Goal: Task Accomplishment & Management: Manage account settings

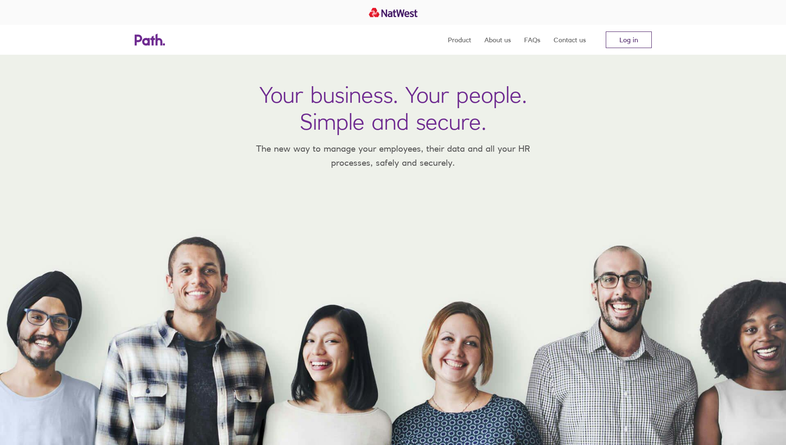
drag, startPoint x: 0, startPoint y: 0, endPoint x: 632, endPoint y: 37, distance: 632.7
click at [632, 37] on link "Log in" at bounding box center [629, 39] width 46 height 17
click at [632, 43] on link "Log in" at bounding box center [629, 39] width 46 height 17
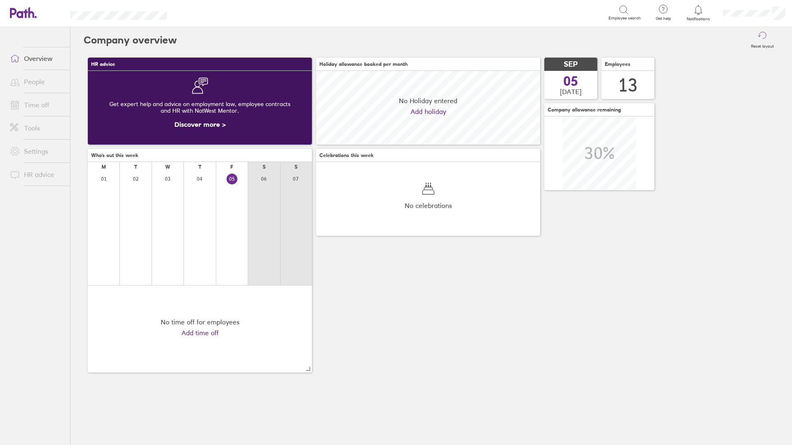
scroll to position [74, 224]
click at [21, 102] on span at bounding box center [13, 105] width 21 height 10
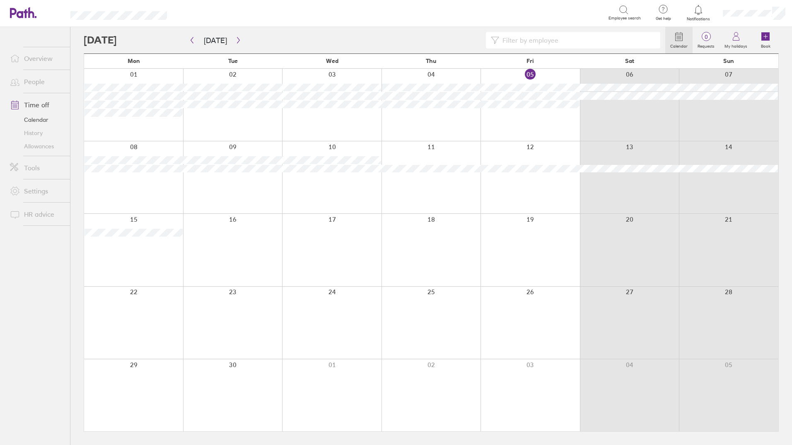
click at [49, 147] on link "Allowances" at bounding box center [36, 146] width 67 height 13
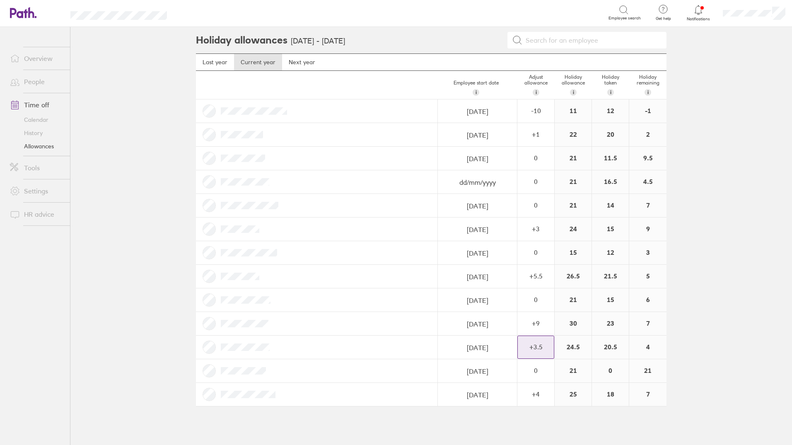
click at [535, 348] on div "+ 3.5" at bounding box center [536, 346] width 36 height 7
click at [545, 343] on div "+" at bounding box center [547, 343] width 7 height 7
click at [546, 343] on div "+" at bounding box center [547, 343] width 7 height 7
click at [641, 434] on span "Add" at bounding box center [641, 435] width 13 height 13
click at [642, 435] on span "Add" at bounding box center [641, 435] width 13 height 13
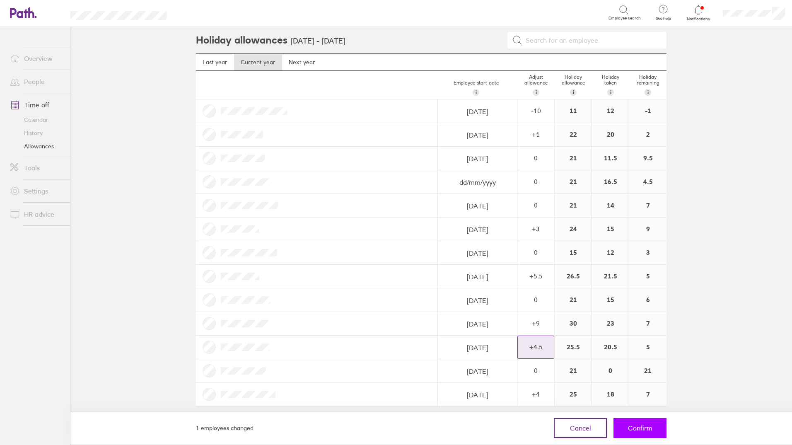
click at [660, 428] on button "Confirm" at bounding box center [639, 428] width 53 height 20
click at [653, 421] on button "Confirm" at bounding box center [639, 428] width 53 height 20
click at [654, 432] on button "Confirm" at bounding box center [639, 428] width 53 height 20
click at [635, 434] on button "Confirm" at bounding box center [639, 428] width 53 height 20
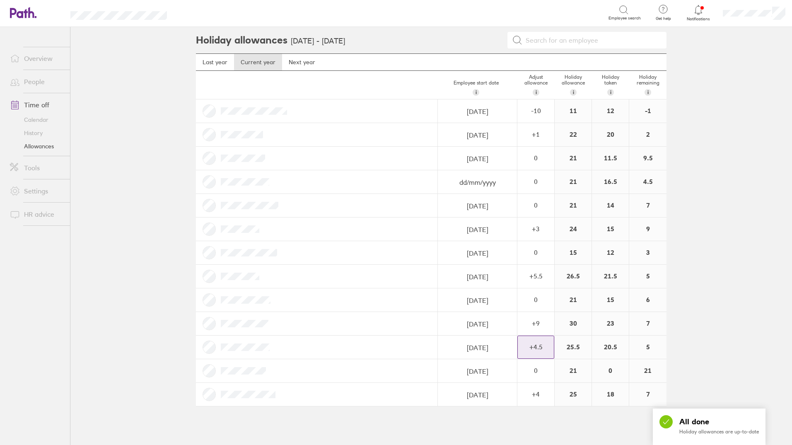
click at [704, 11] on div at bounding box center [698, 10] width 27 height 12
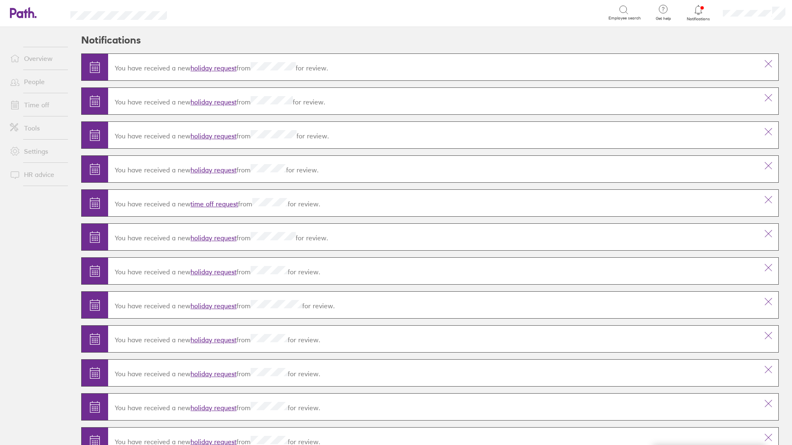
click at [224, 67] on link "holiday request" at bounding box center [214, 68] width 46 height 8
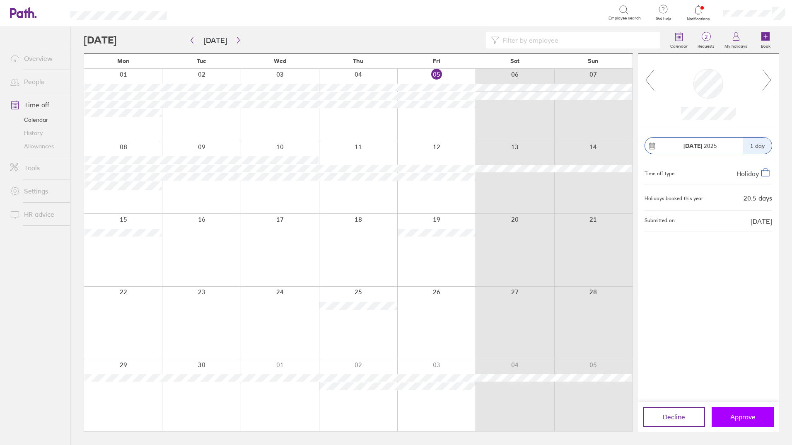
click at [737, 413] on span "Approve" at bounding box center [742, 416] width 25 height 7
click at [737, 415] on span "Approve" at bounding box center [742, 416] width 25 height 7
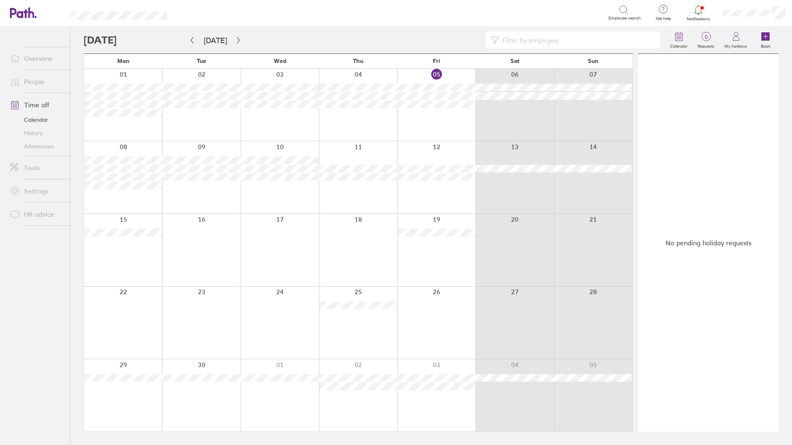
click at [436, 309] on div at bounding box center [436, 323] width 78 height 72
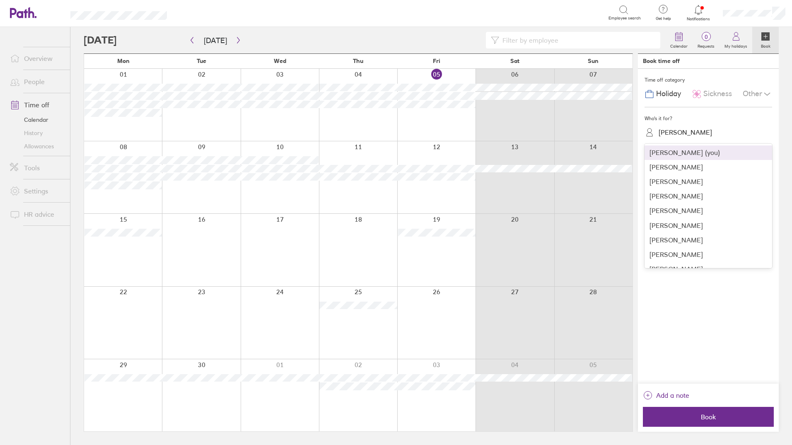
click at [691, 131] on div "Bronagh Walsh" at bounding box center [685, 132] width 53 height 8
click at [708, 253] on div "Niall Alexander" at bounding box center [708, 257] width 128 height 14
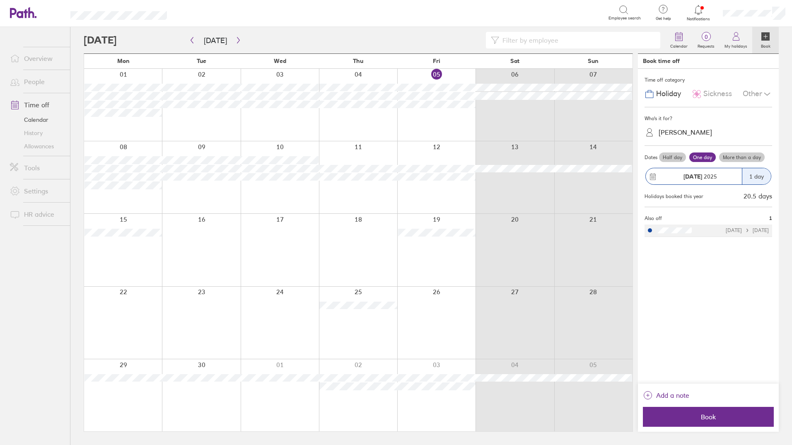
click at [729, 176] on div "26 Sep 2025" at bounding box center [700, 176] width 84 height 7
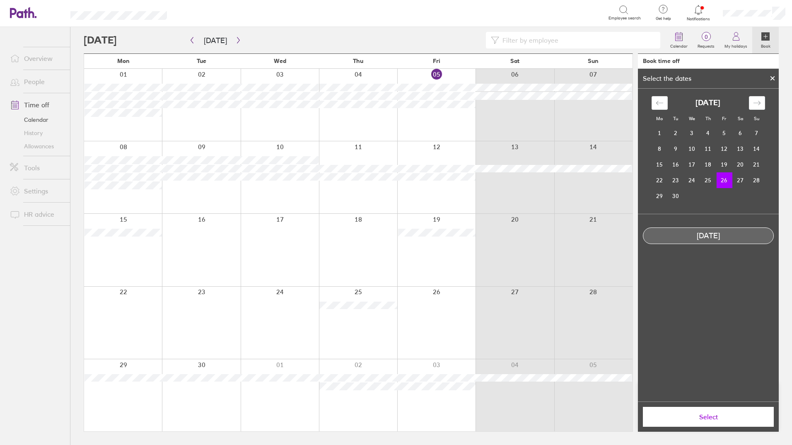
click at [728, 183] on td "26" at bounding box center [724, 180] width 16 height 16
click at [733, 417] on span "Select" at bounding box center [708, 416] width 119 height 7
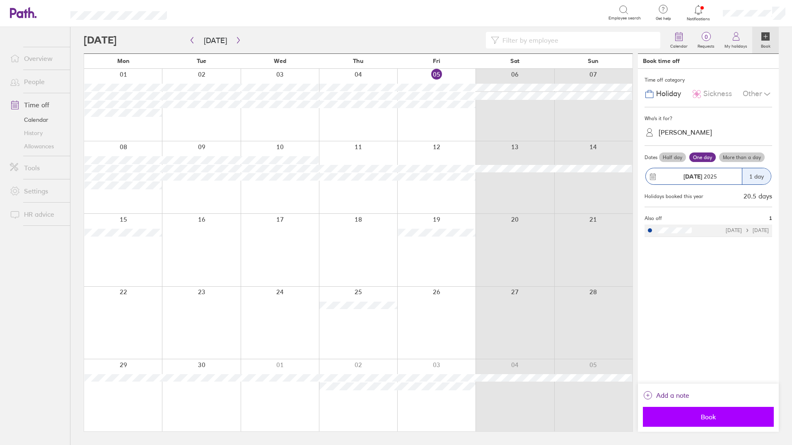
click at [734, 417] on span "Book" at bounding box center [708, 416] width 119 height 7
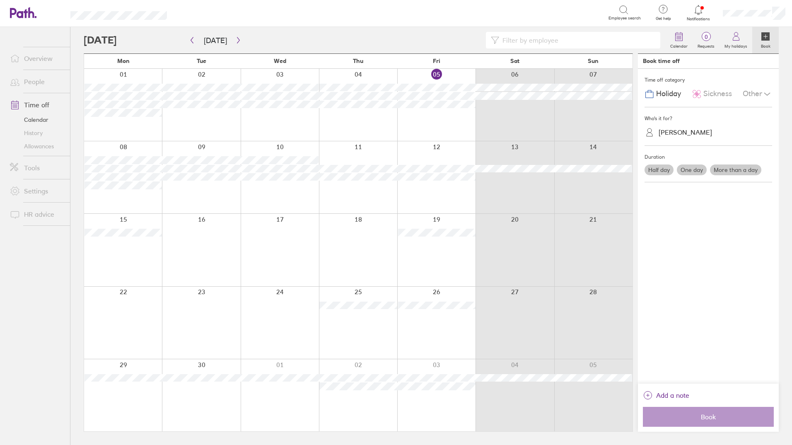
click at [48, 143] on link "Allowances" at bounding box center [36, 146] width 67 height 13
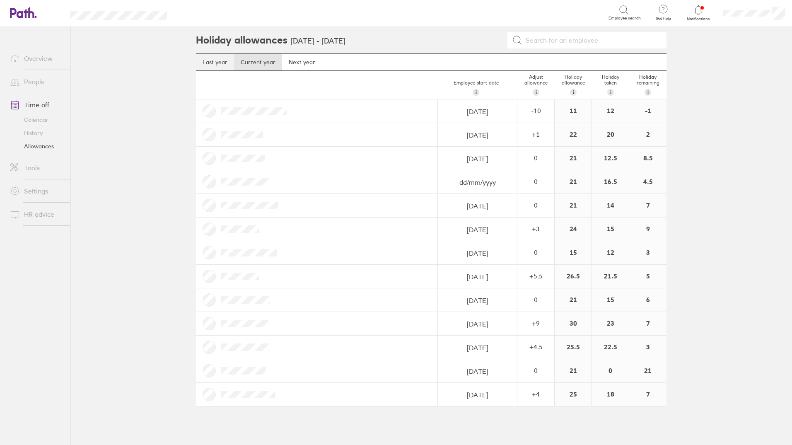
click at [214, 60] on link "Last year" at bounding box center [215, 62] width 38 height 17
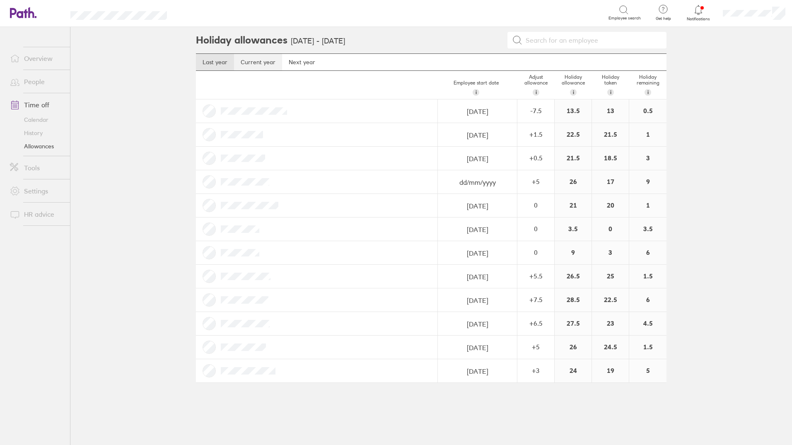
click at [252, 65] on link "Current year" at bounding box center [258, 62] width 48 height 17
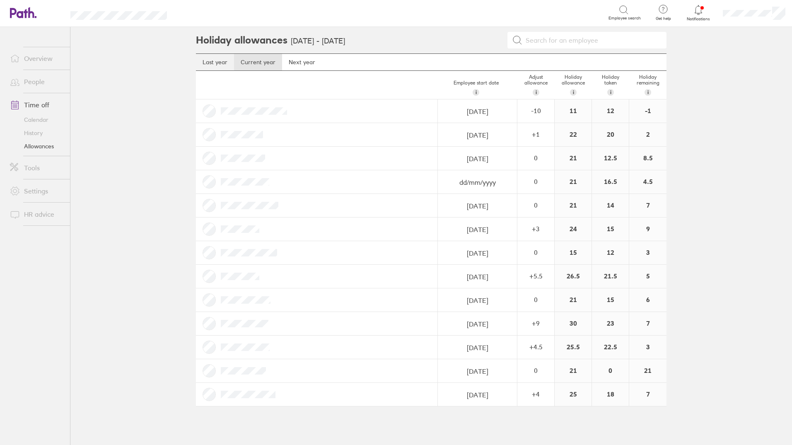
click at [217, 65] on link "Last year" at bounding box center [215, 62] width 38 height 17
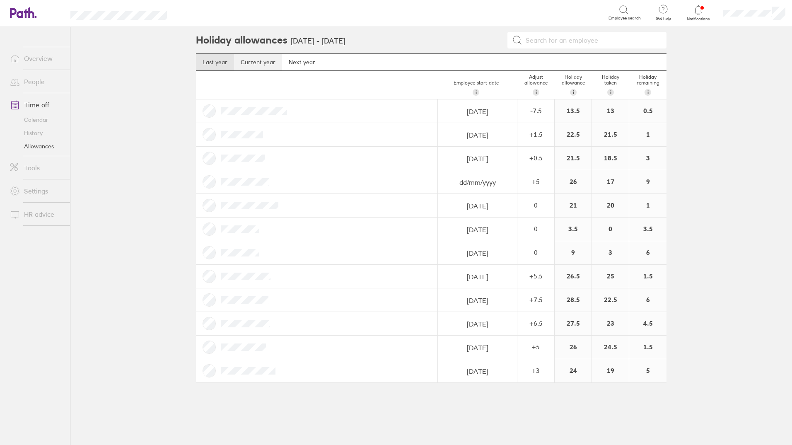
click at [276, 66] on link "Current year" at bounding box center [258, 62] width 48 height 17
